Goal: Download file/media

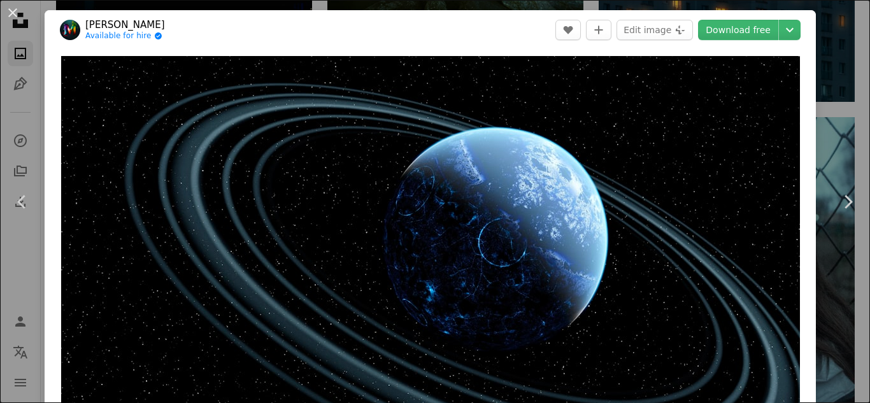
scroll to position [17, 0]
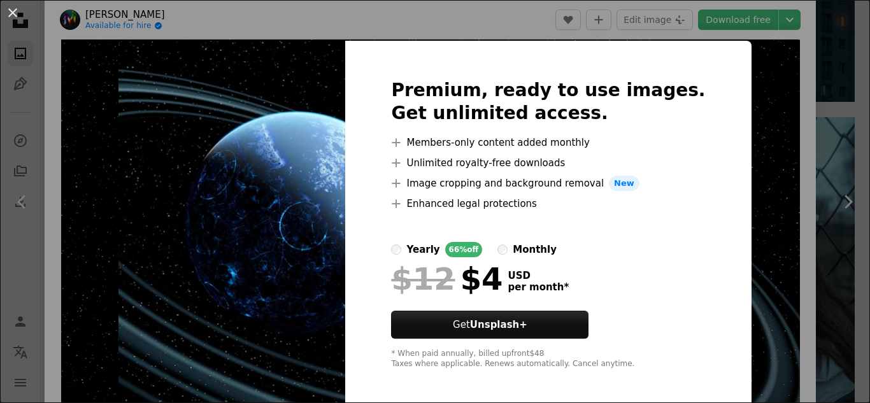
click at [115, 80] on div "An X shape Premium, ready to use images. Get unlimited access. A plus sign Memb…" at bounding box center [435, 201] width 870 height 403
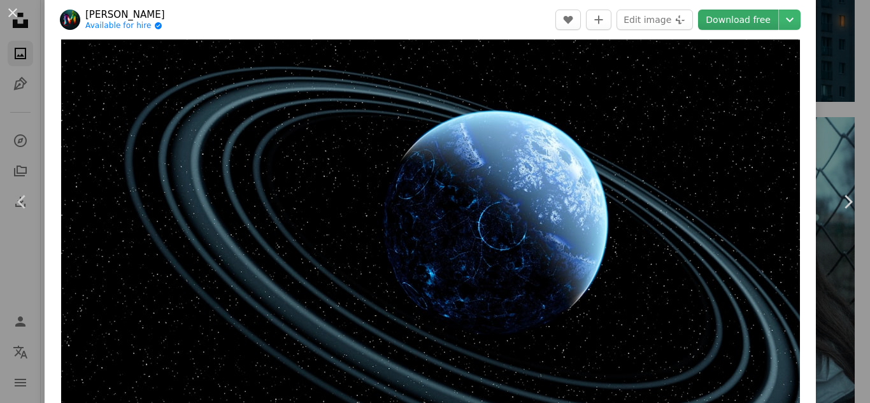
click at [756, 20] on link "Download free" at bounding box center [738, 20] width 80 height 20
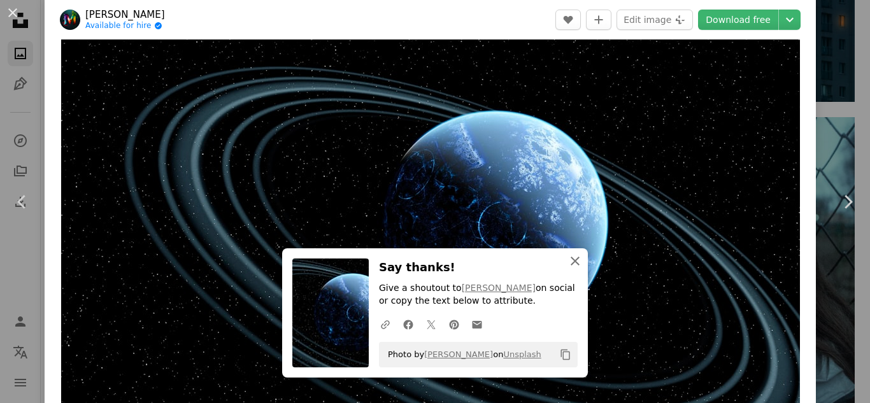
click at [573, 262] on icon "An X shape" at bounding box center [575, 261] width 15 height 15
